Goal: Check status: Check status

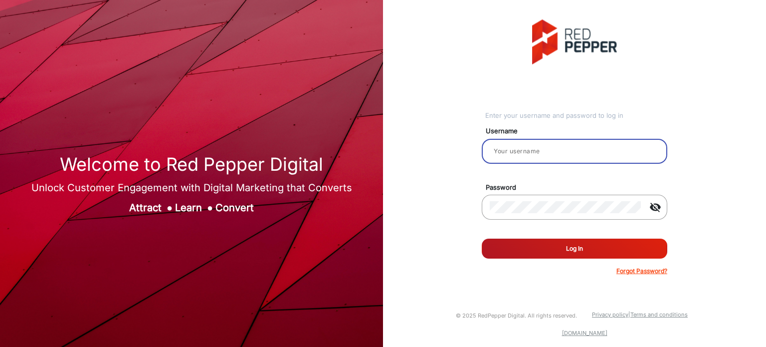
click at [540, 155] on input "email" at bounding box center [575, 151] width 170 height 12
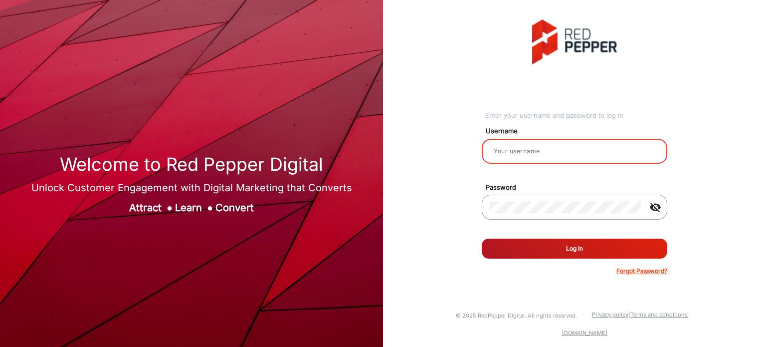
type input "Rachael"
click at [533, 241] on button "Log In" at bounding box center [575, 249] width 186 height 20
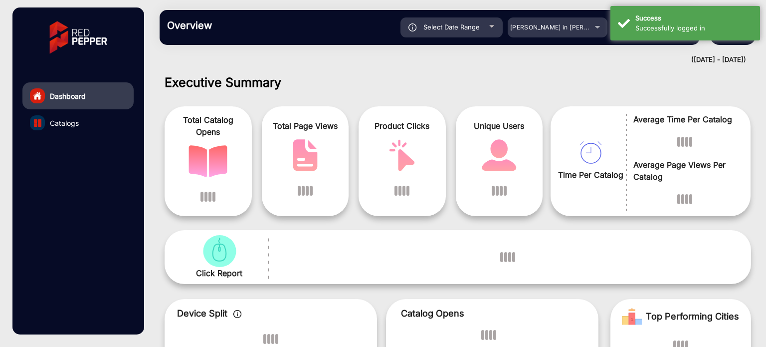
scroll to position [7, 0]
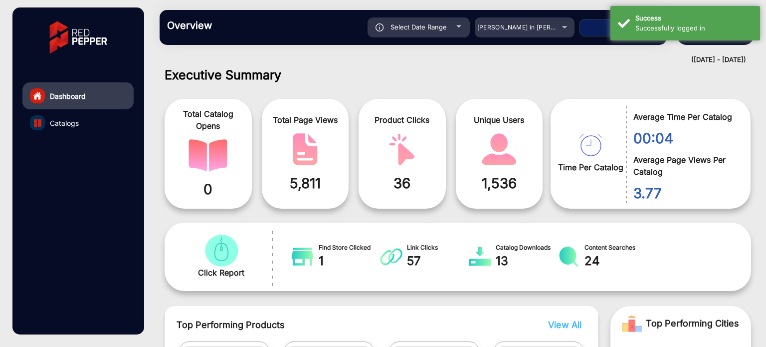
click at [596, 23] on button "Apply" at bounding box center [620, 27] width 80 height 17
type input "[DATE]"
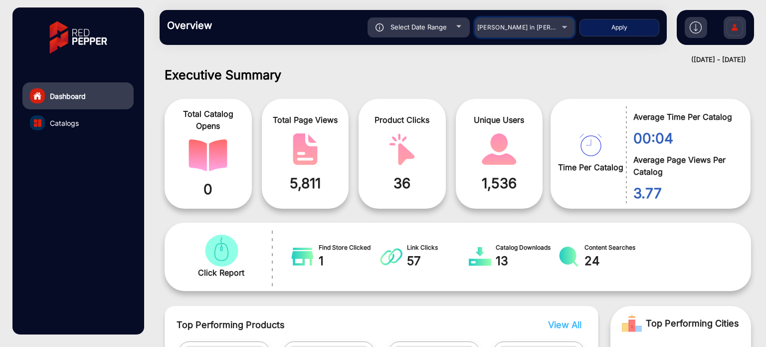
click at [561, 23] on div "[PERSON_NAME] in [PERSON_NAME]" at bounding box center [525, 27] width 100 height 12
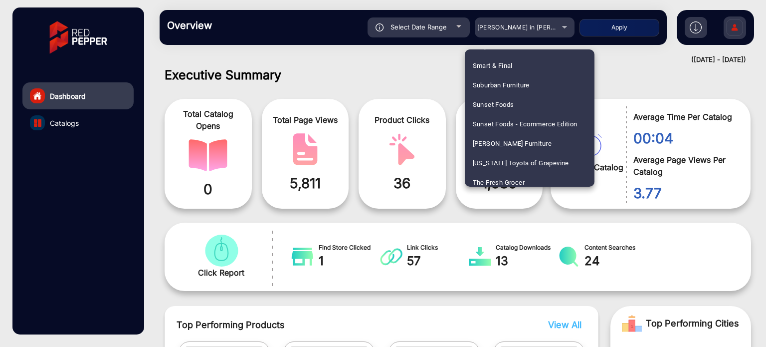
scroll to position [2187, 0]
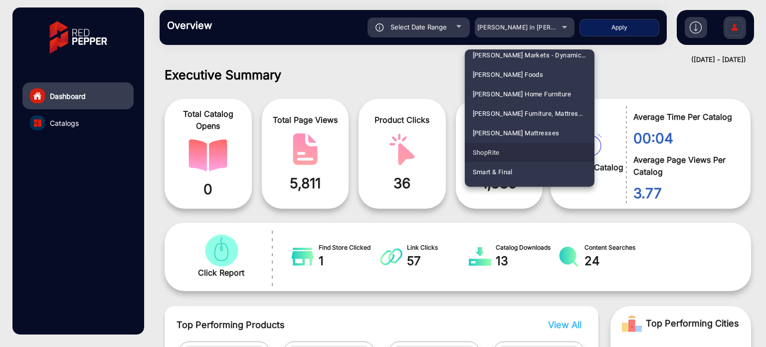
click at [541, 145] on mat-option "ShopRite" at bounding box center [530, 152] width 130 height 19
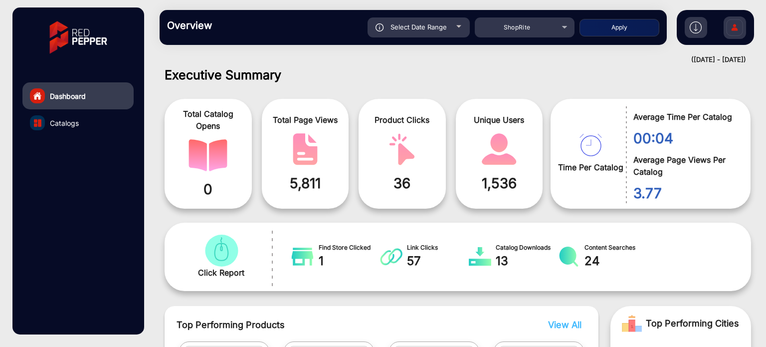
click at [619, 22] on button "Apply" at bounding box center [620, 27] width 80 height 17
type input "[DATE]"
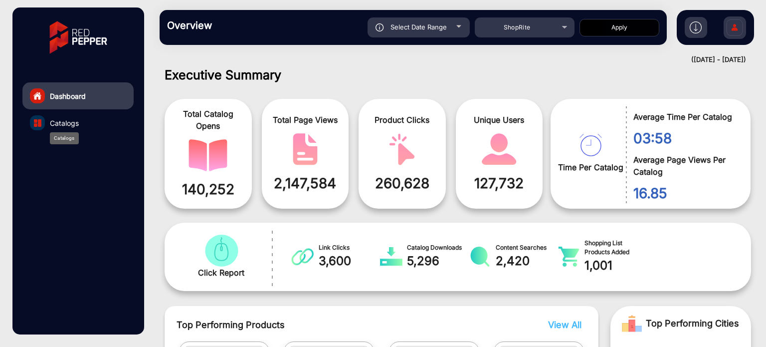
click at [71, 118] on span "Catalogs" at bounding box center [64, 123] width 29 height 10
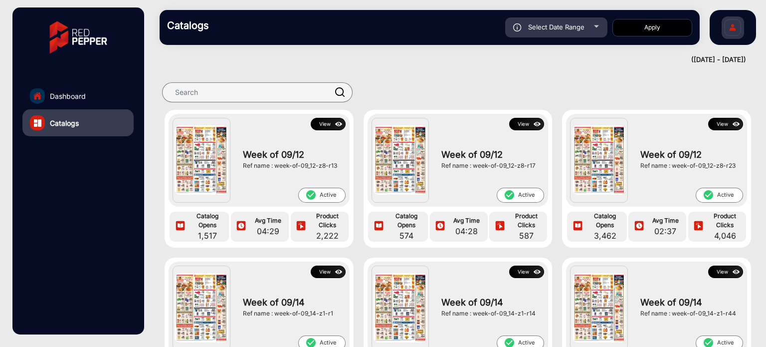
click at [199, 155] on img at bounding box center [201, 159] width 53 height 69
click at [322, 121] on button "View" at bounding box center [328, 124] width 35 height 12
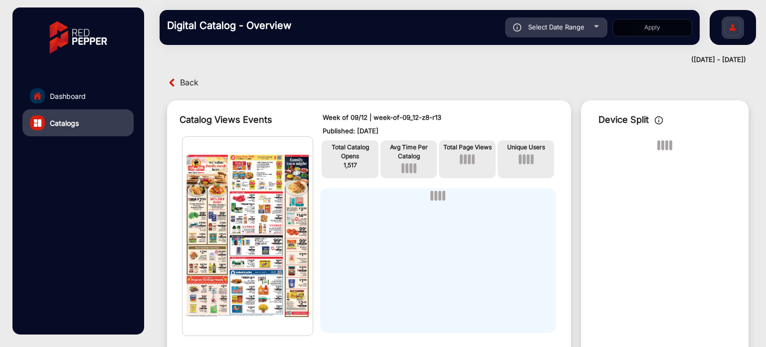
scroll to position [7, 0]
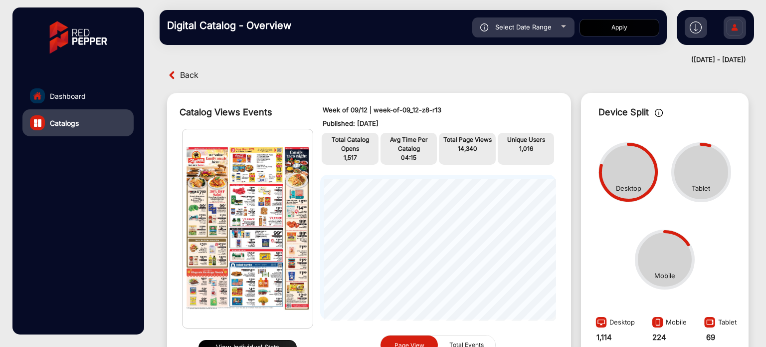
click at [259, 340] on button "View Individual Stats" at bounding box center [248, 347] width 98 height 15
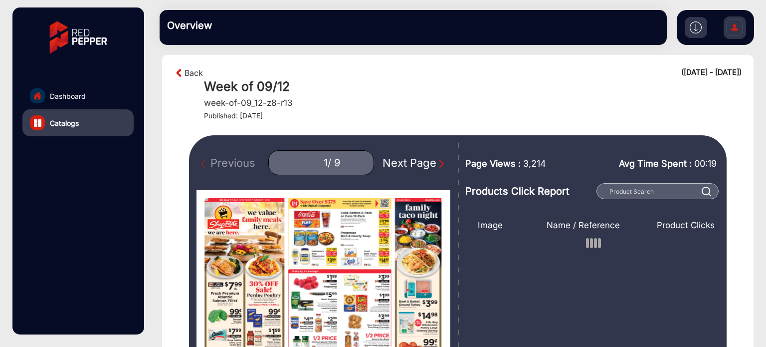
click at [425, 163] on div "Next Page" at bounding box center [415, 163] width 64 height 16
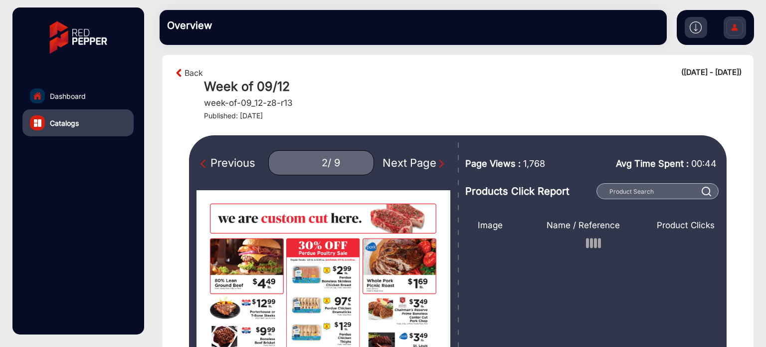
click at [425, 163] on div "Next Page" at bounding box center [415, 163] width 64 height 16
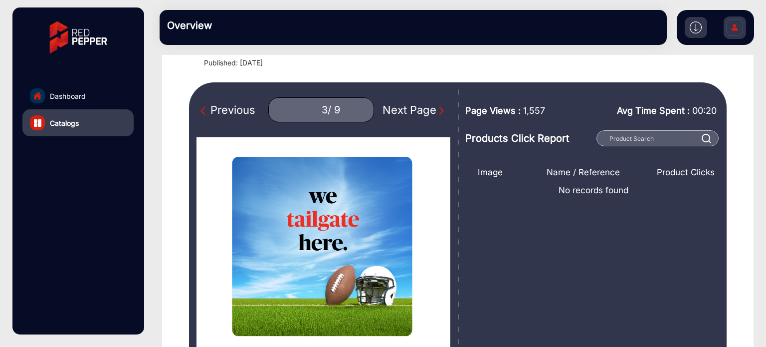
scroll to position [52, 0]
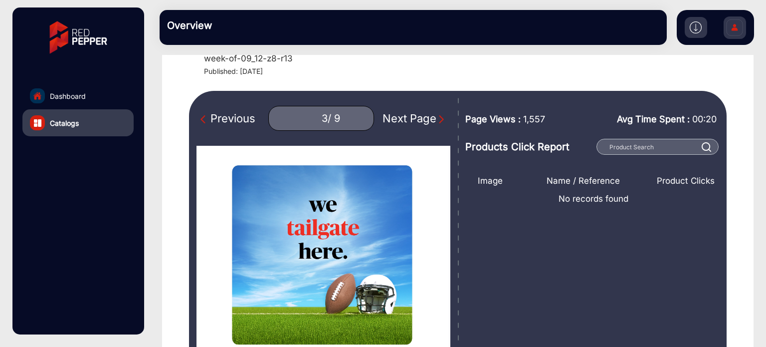
click at [437, 117] on img "Next Page" at bounding box center [442, 119] width 10 height 10
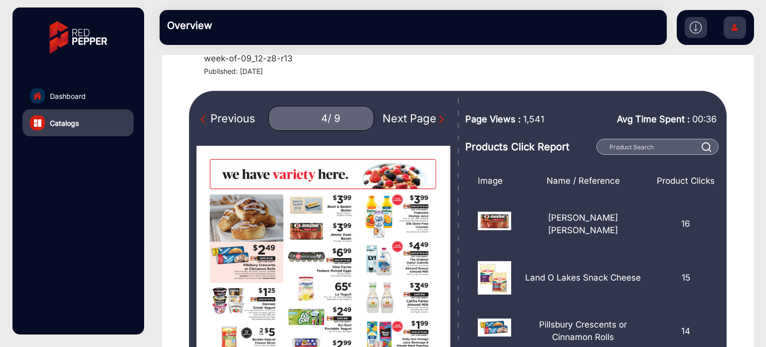
click at [218, 115] on div "Previous" at bounding box center [228, 118] width 55 height 16
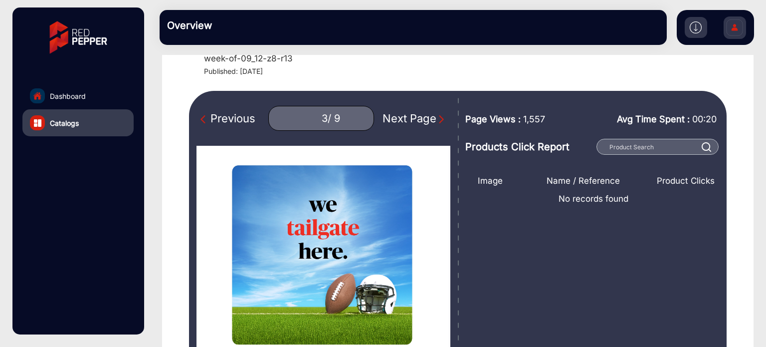
drag, startPoint x: 762, startPoint y: 74, endPoint x: 765, endPoint y: 80, distance: 6.9
click at [765, 80] on div "Back ([DATE] - [DATE]) Week of 09/12 week-of-09_12-z8-r13 Published: [DATE] Pre…" at bounding box center [458, 201] width 617 height 292
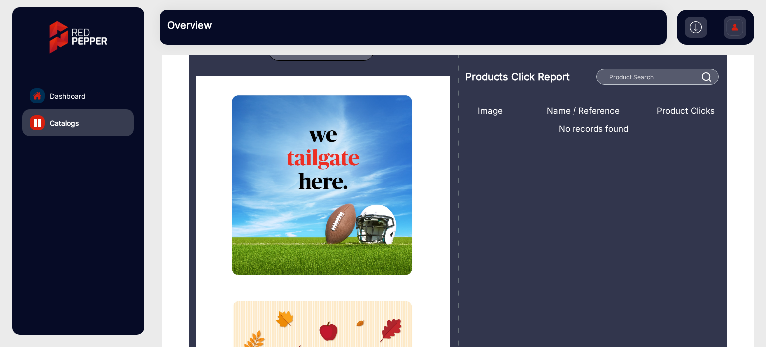
scroll to position [130, 0]
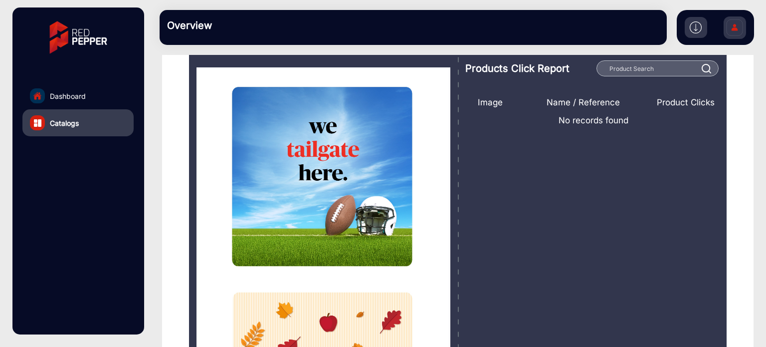
click at [737, 141] on section "Back ([DATE] - [DATE]) Week of 09/12 week-of-09_12-z8-r13 Published: [DATE] Pre…" at bounding box center [458, 292] width 592 height 721
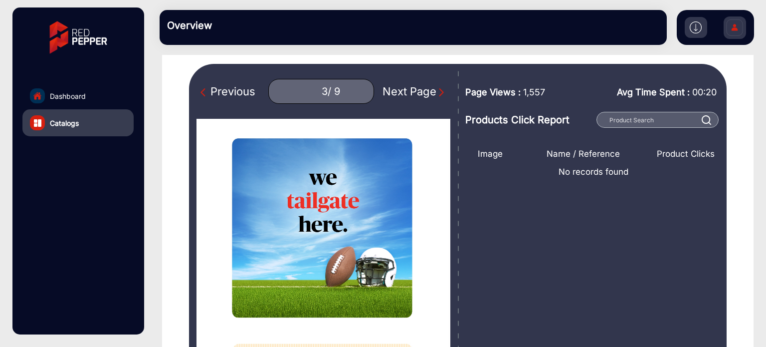
scroll to position [78, 0]
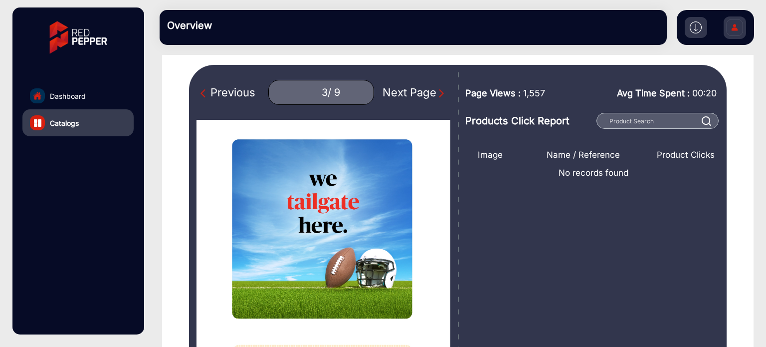
click at [389, 89] on div "Next Page" at bounding box center [415, 92] width 64 height 16
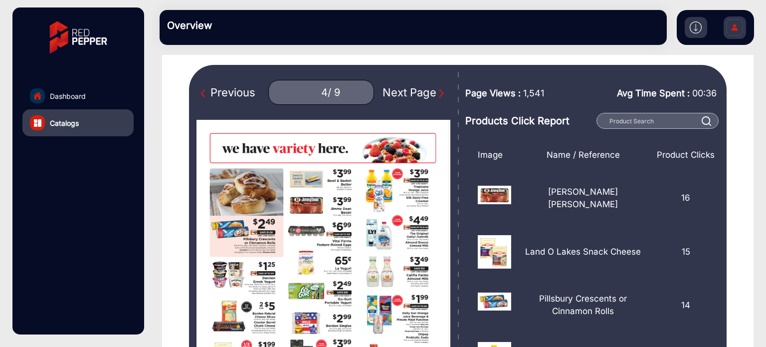
click at [241, 93] on div "Previous" at bounding box center [228, 92] width 55 height 16
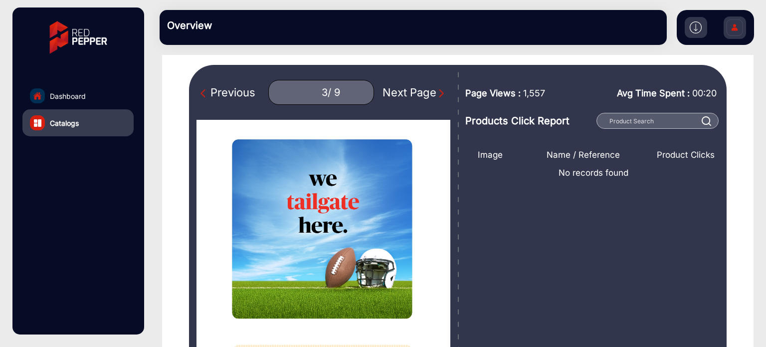
click at [425, 101] on div "Previous 3 / 9 Next Page" at bounding box center [324, 92] width 254 height 25
click at [427, 86] on div "Next Page" at bounding box center [415, 92] width 64 height 16
type input "4"
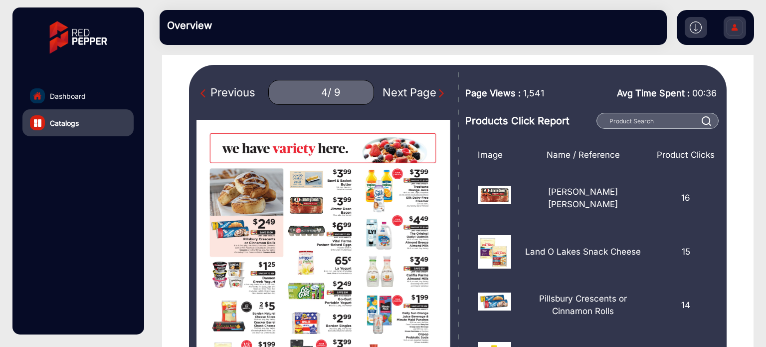
click at [82, 119] on link "Catalogs" at bounding box center [77, 122] width 111 height 27
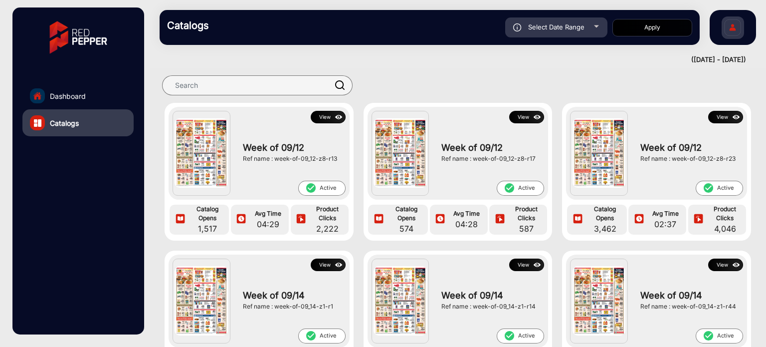
scroll to position [4, 0]
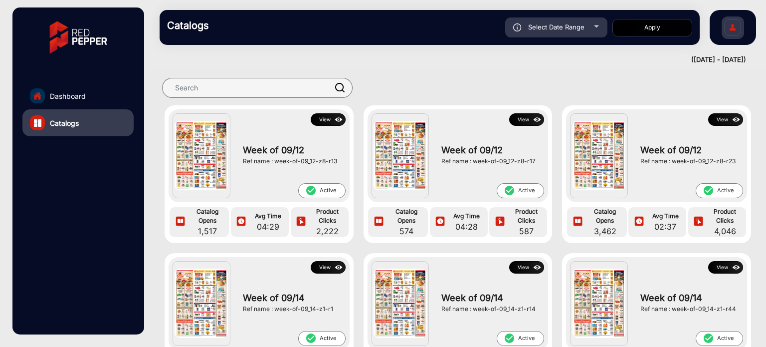
click at [718, 120] on button "View" at bounding box center [726, 119] width 35 height 12
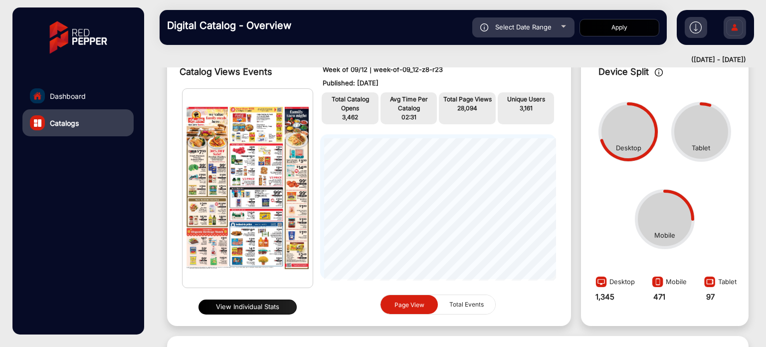
scroll to position [49, 0]
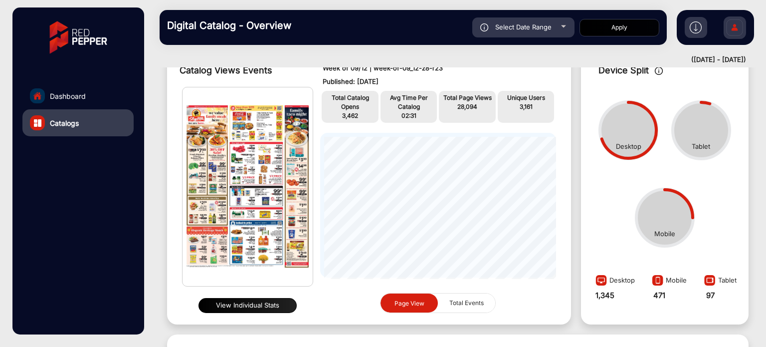
click at [258, 309] on button "View Individual Stats" at bounding box center [248, 305] width 98 height 15
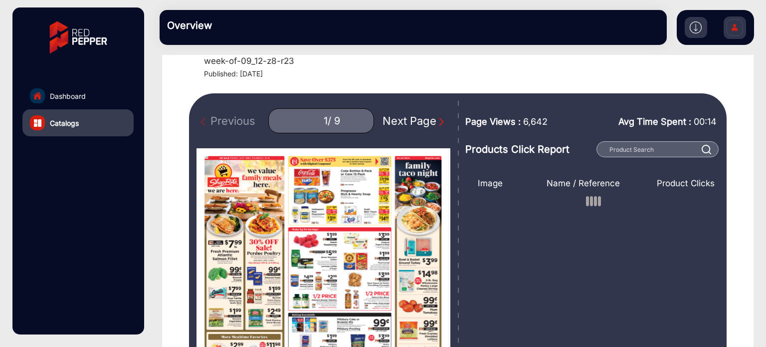
click at [434, 116] on div "Next Page" at bounding box center [415, 121] width 64 height 16
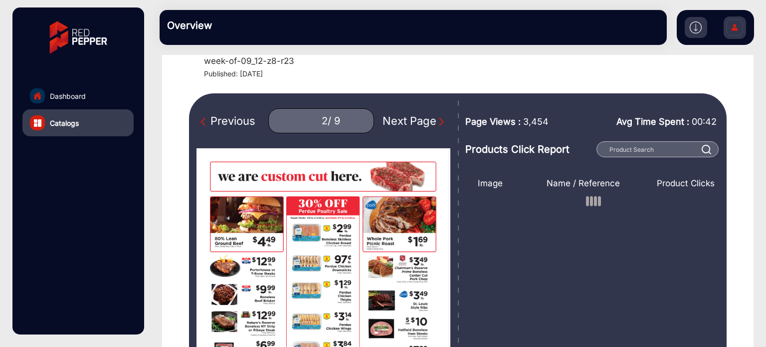
click at [434, 116] on div "Next Page" at bounding box center [415, 121] width 64 height 16
type input "3"
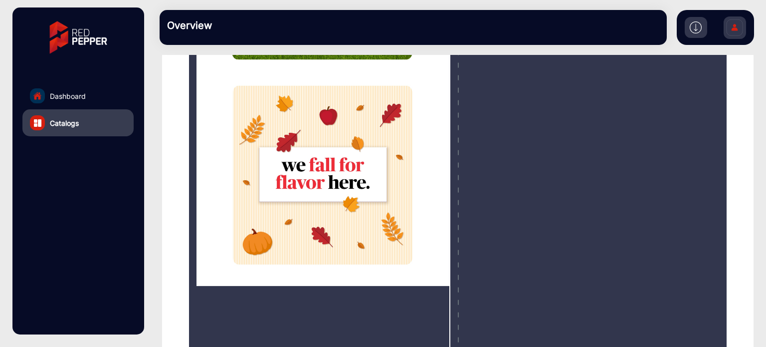
scroll to position [339, 0]
